Goal: Task Accomplishment & Management: Use online tool/utility

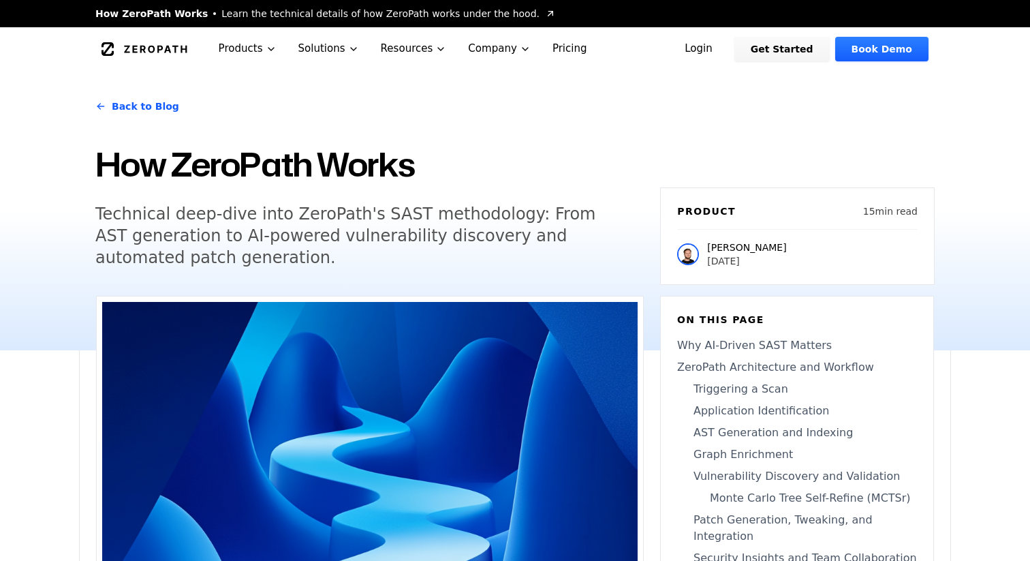
click at [699, 46] on link "Login" at bounding box center [698, 49] width 61 height 25
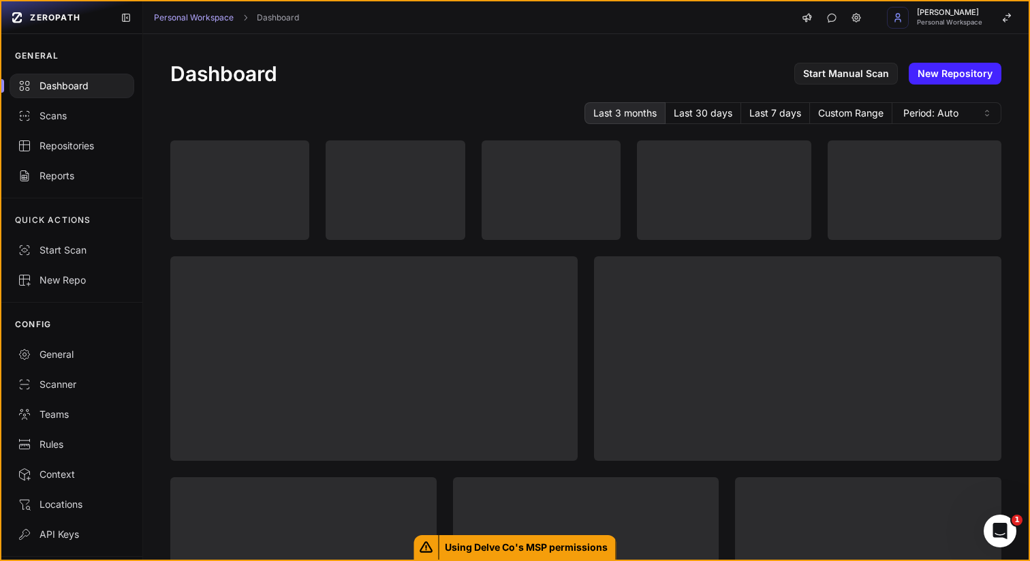
scroll to position [38, 0]
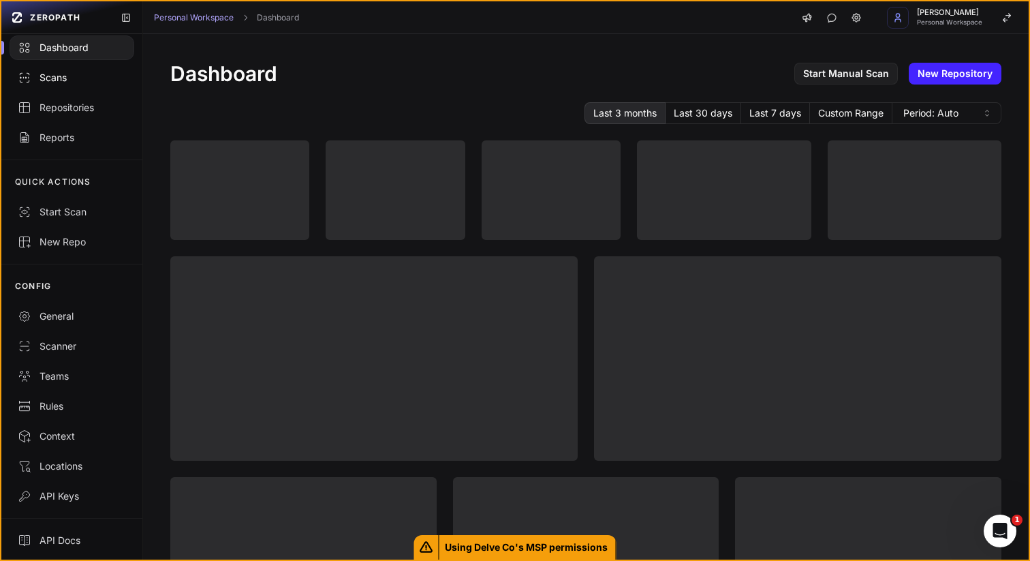
click at [77, 83] on div "Scans" at bounding box center [72, 78] width 108 height 14
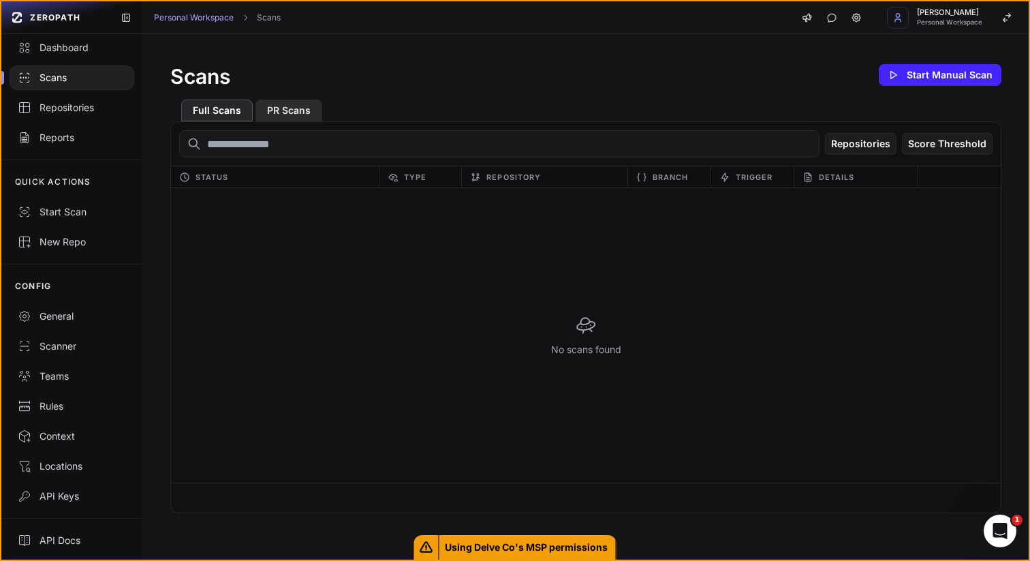
click at [285, 108] on button "PR Scans" at bounding box center [289, 110] width 67 height 22
click at [217, 111] on button "Full Scans" at bounding box center [217, 110] width 72 height 22
click at [55, 101] on div "Repositories" at bounding box center [72, 108] width 108 height 14
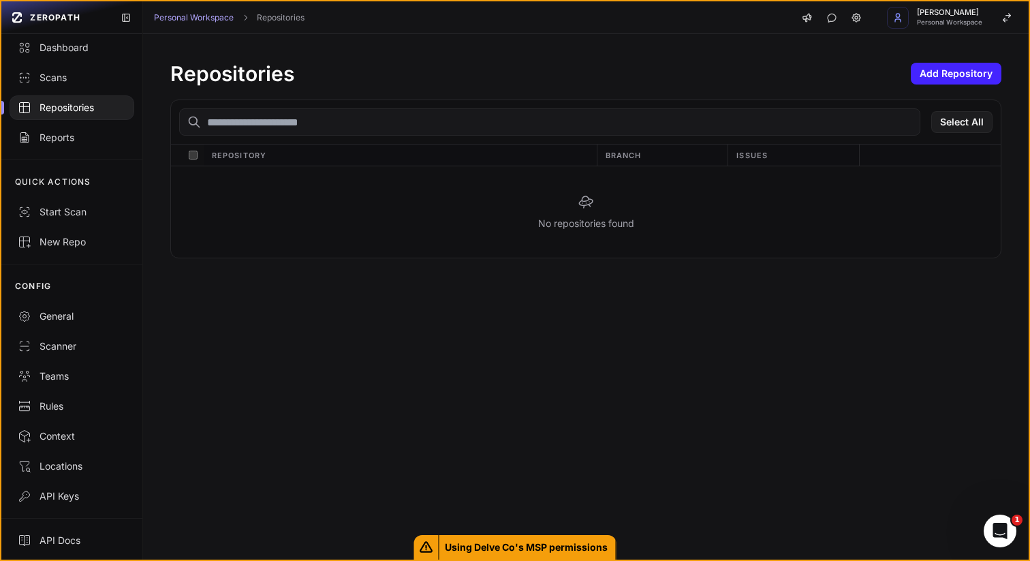
click at [76, 164] on div "QUICK ACTIONS Start Scan New Repo" at bounding box center [71, 211] width 141 height 104
click at [76, 156] on div "GENERAL Dashboard Scans Repositories Reports" at bounding box center [71, 78] width 141 height 164
click at [962, 23] on span "Personal Workspace" at bounding box center [949, 22] width 65 height 7
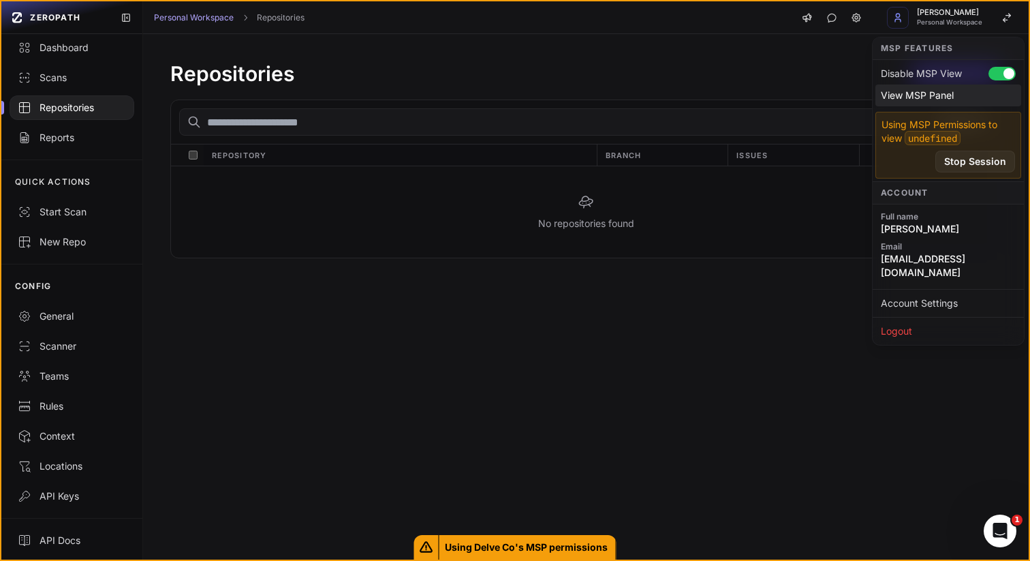
click at [936, 89] on div "View MSP Panel" at bounding box center [949, 95] width 146 height 22
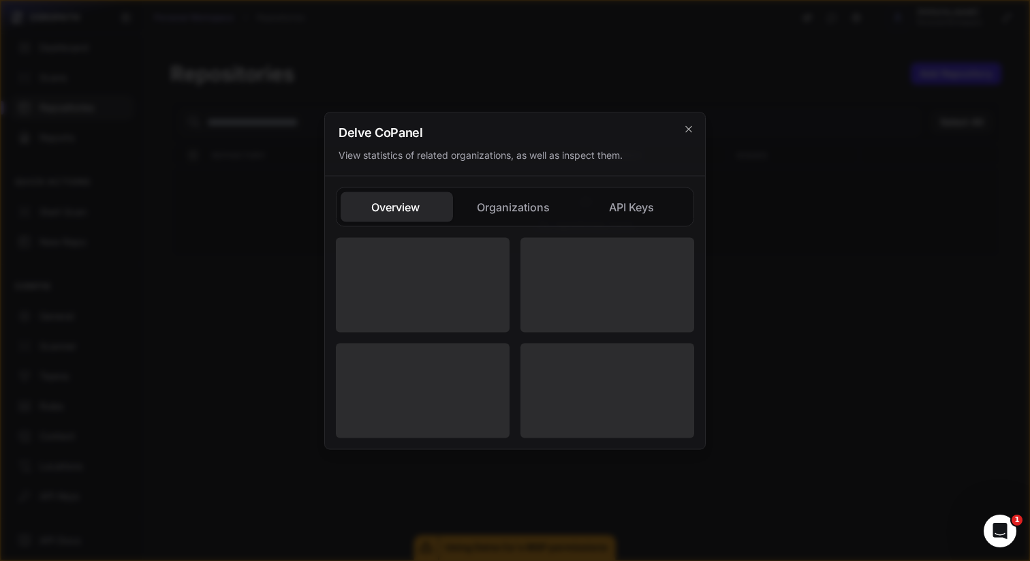
click at [577, 208] on button "Organizations" at bounding box center [633, 206] width 112 height 30
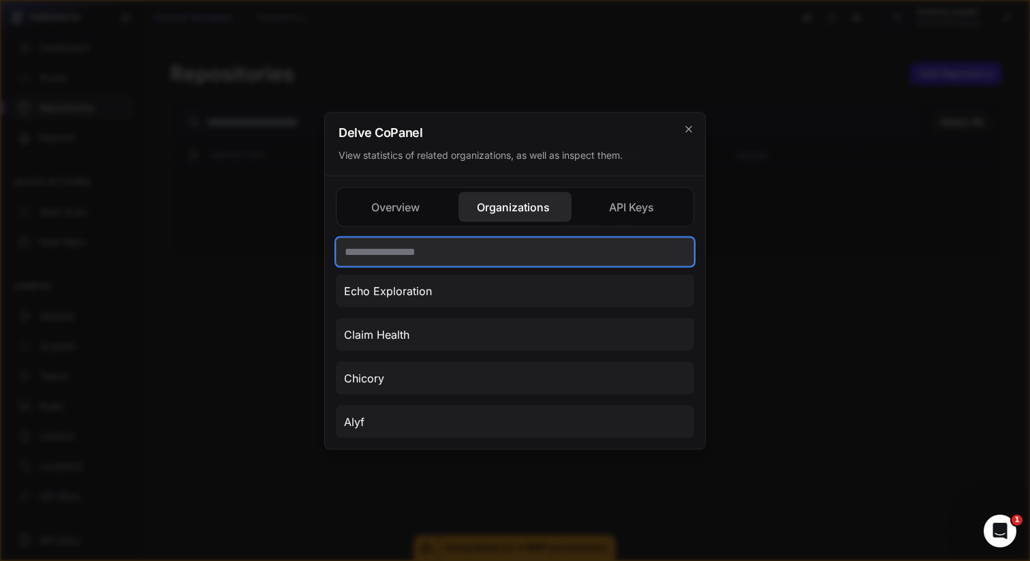
click at [488, 256] on input "text" at bounding box center [515, 251] width 358 height 29
type input "*"
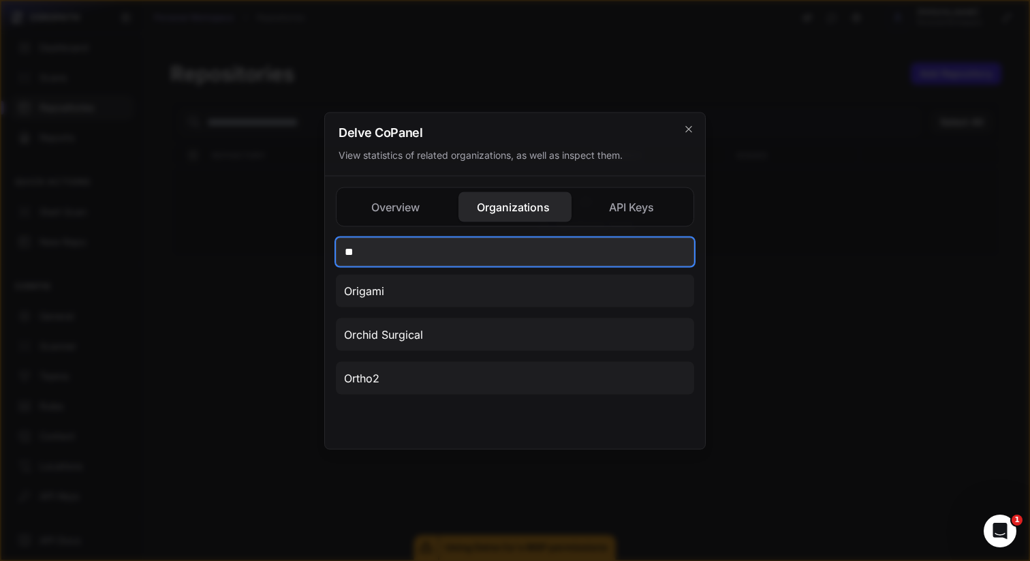
type input "*"
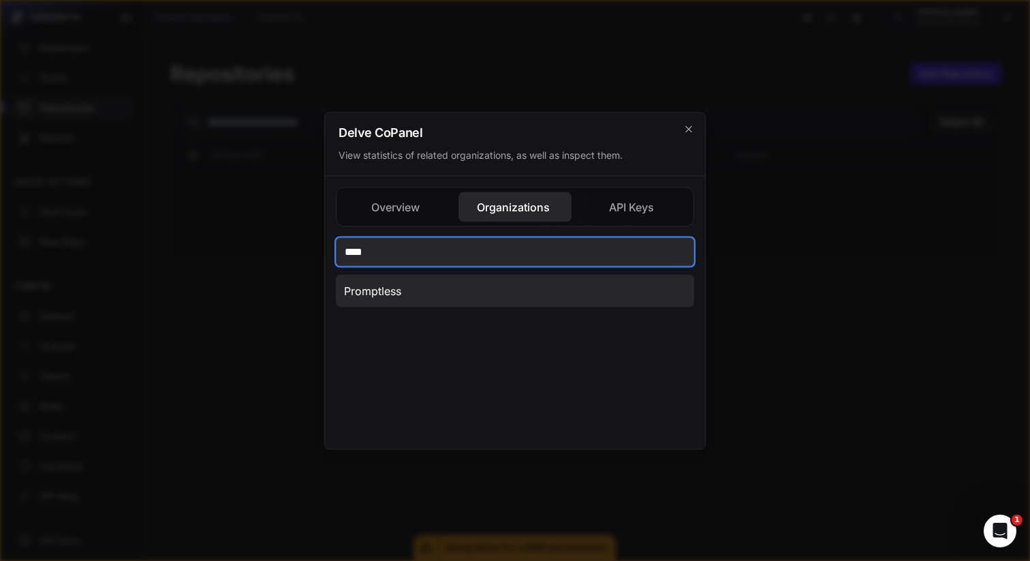
type input "****"
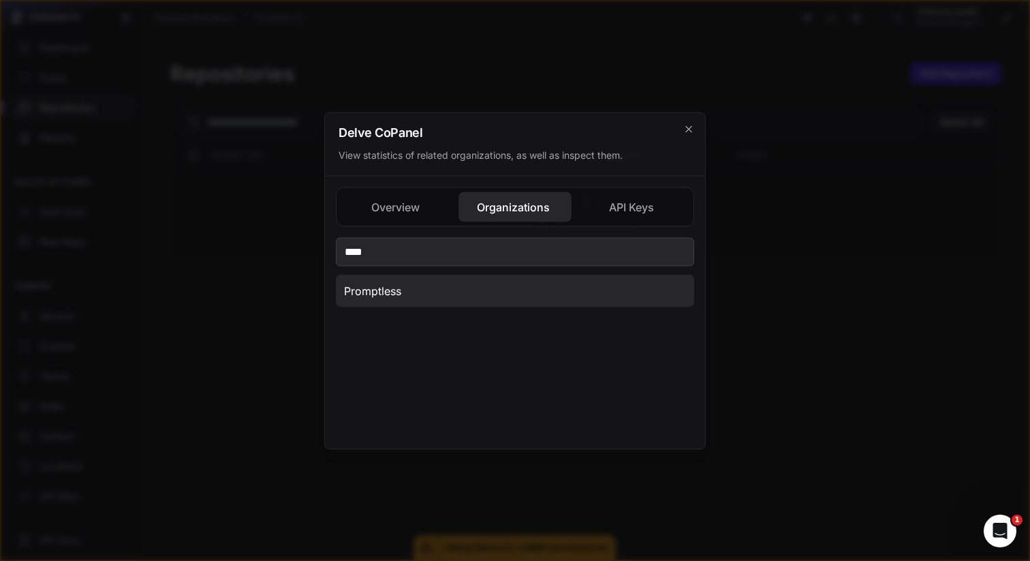
click at [440, 303] on button "Promptless" at bounding box center [515, 290] width 358 height 33
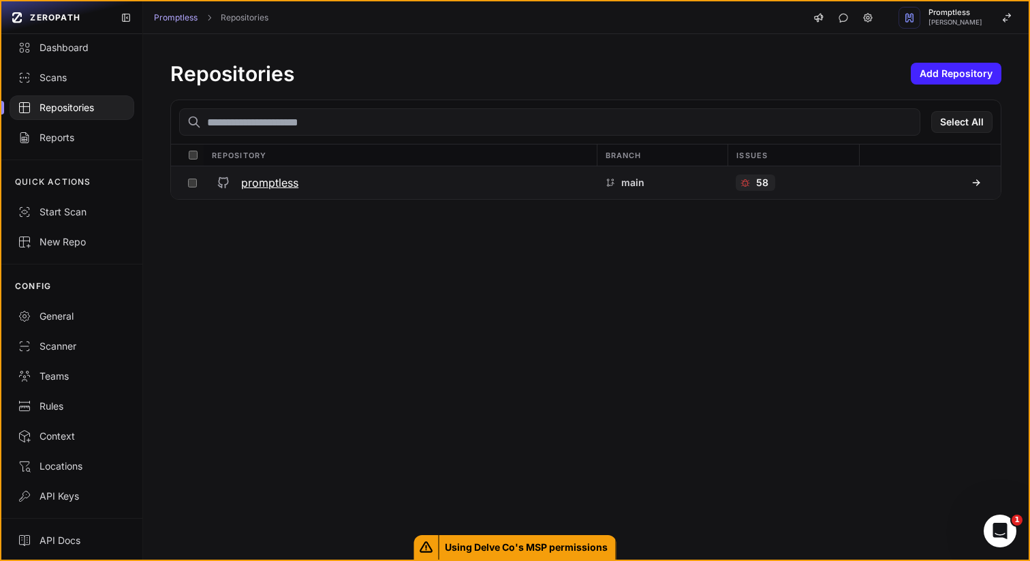
click at [432, 192] on div "promptless" at bounding box center [399, 182] width 377 height 25
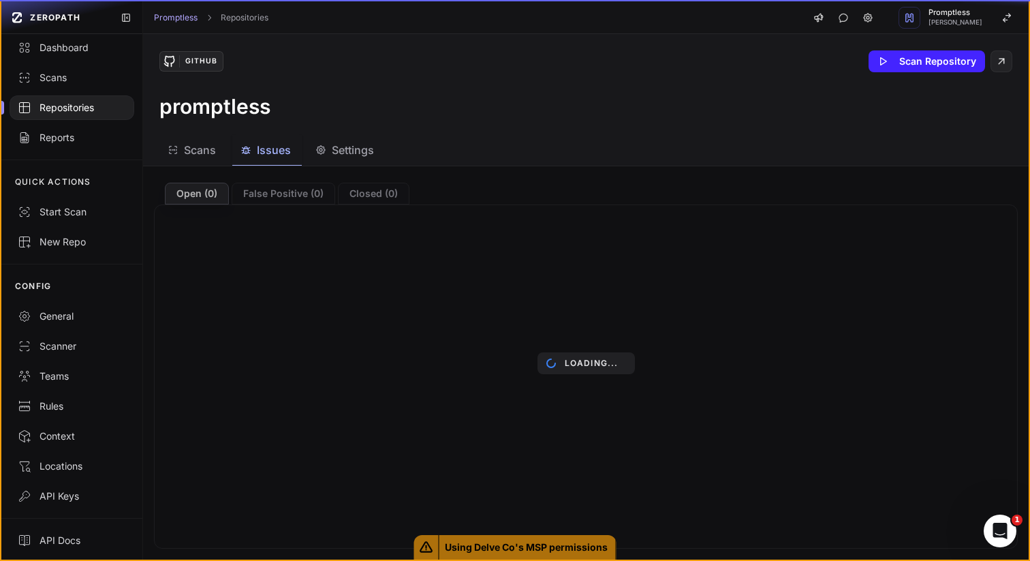
click at [285, 154] on span "Issues" at bounding box center [274, 150] width 34 height 16
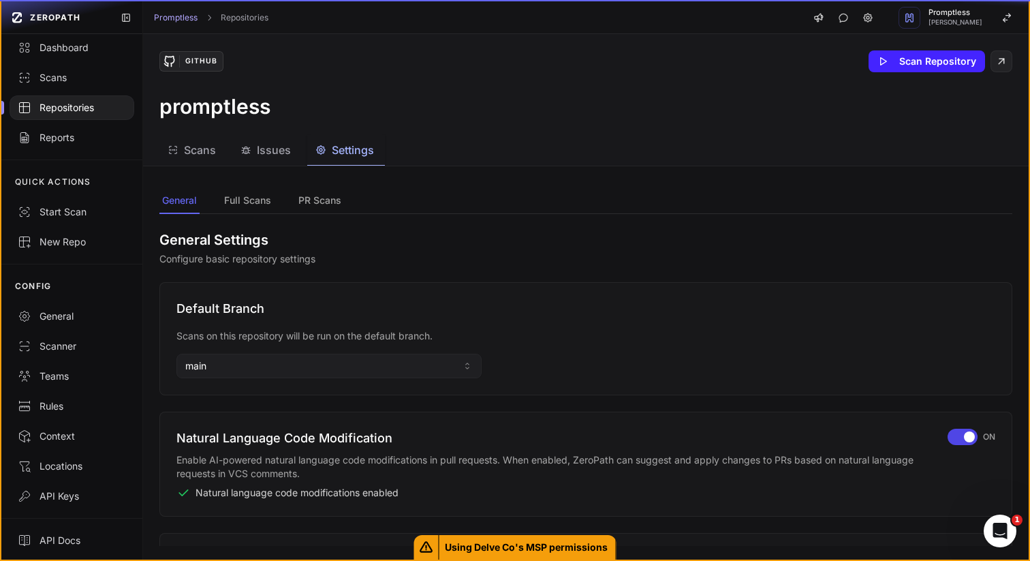
click at [343, 150] on span "Settings" at bounding box center [353, 150] width 42 height 16
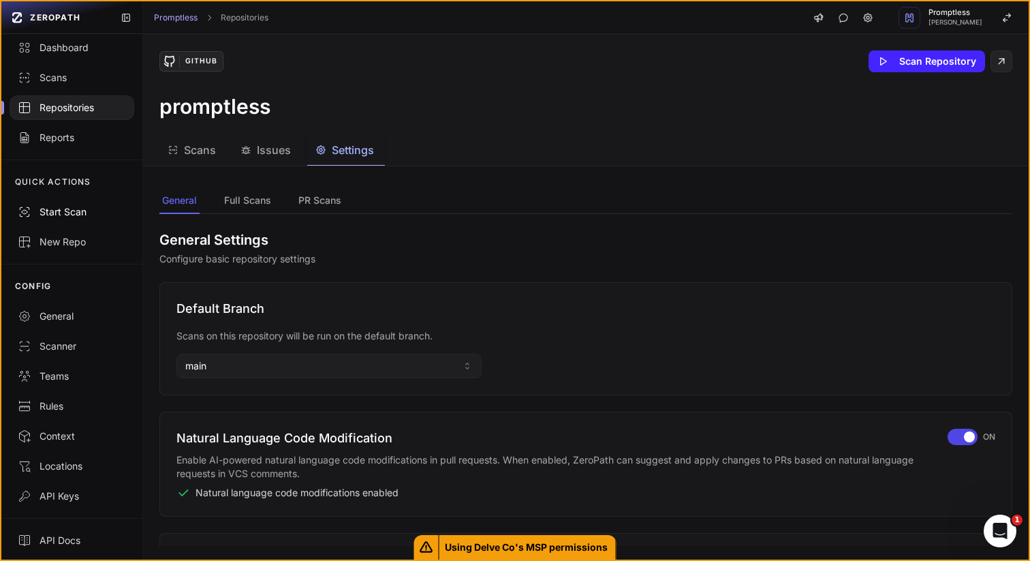
click at [55, 214] on div "Start Scan" at bounding box center [72, 212] width 108 height 14
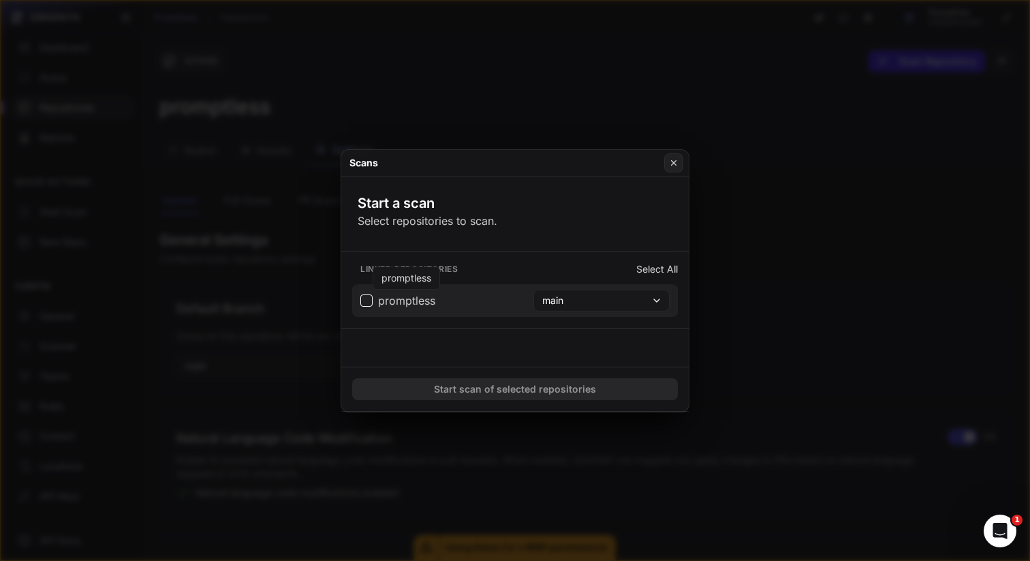
click at [425, 307] on span "promptless" at bounding box center [406, 300] width 57 height 16
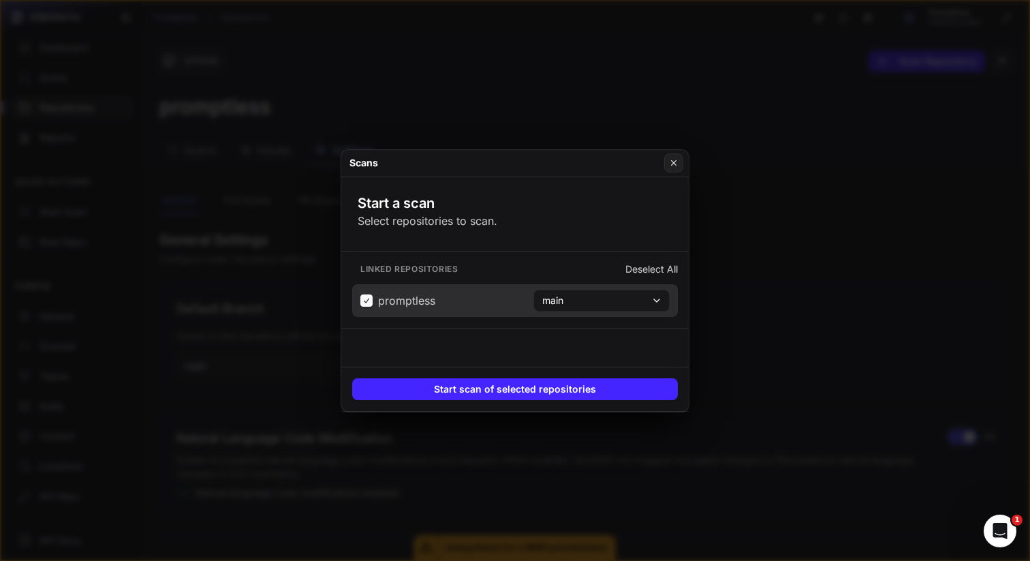
click at [126, 324] on button at bounding box center [515, 280] width 1030 height 561
